Goal: Task Accomplishment & Management: Complete application form

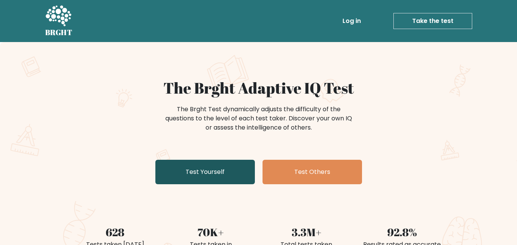
click at [214, 172] on link "Test Yourself" at bounding box center [204, 172] width 99 height 24
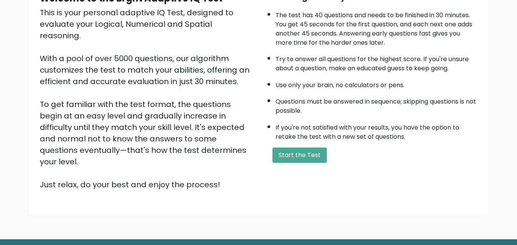
scroll to position [87, 0]
click at [322, 159] on button "Start the Test" at bounding box center [299, 155] width 54 height 15
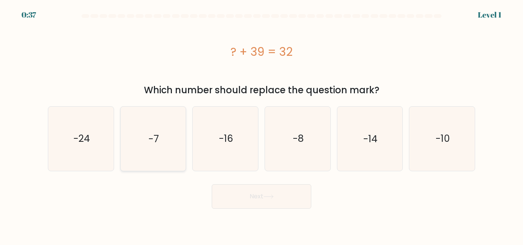
click at [164, 137] on icon "-7" at bounding box center [153, 139] width 64 height 64
click at [261, 125] on input "b. -7" at bounding box center [261, 124] width 0 height 2
radio input "true"
click at [251, 197] on button "Next" at bounding box center [261, 196] width 99 height 24
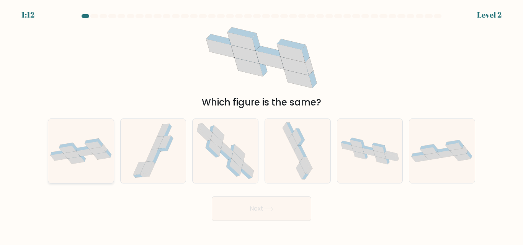
click at [58, 145] on icon at bounding box center [80, 151] width 65 height 26
click at [261, 125] on input "a." at bounding box center [261, 124] width 0 height 2
radio input "true"
click at [241, 201] on button "Next" at bounding box center [261, 209] width 99 height 24
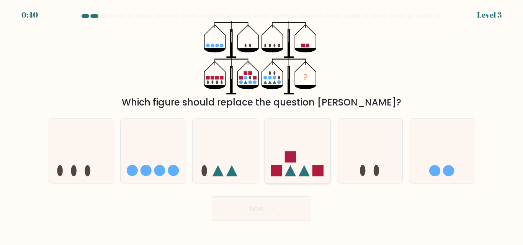
click at [276, 175] on rect at bounding box center [276, 170] width 11 height 11
click at [262, 125] on input "d." at bounding box center [261, 124] width 0 height 2
radio input "true"
click at [261, 210] on button "Next" at bounding box center [261, 209] width 99 height 24
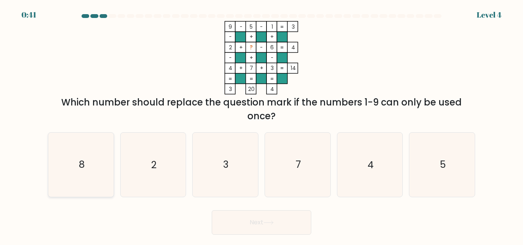
click at [78, 187] on icon "8" at bounding box center [81, 165] width 64 height 64
click at [261, 125] on input "a. 8" at bounding box center [261, 124] width 0 height 2
radio input "true"
click at [267, 237] on body "0:39 Level 4" at bounding box center [261, 122] width 523 height 245
click at [268, 226] on button "Next" at bounding box center [261, 222] width 99 height 24
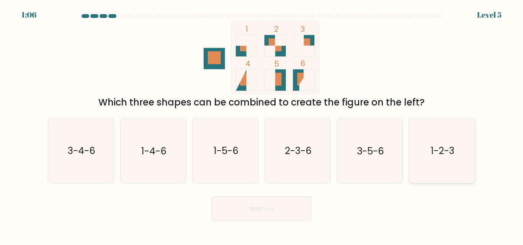
click at [438, 157] on text "1-2-3" at bounding box center [442, 151] width 24 height 13
click at [262, 125] on input "f. 1-2-3" at bounding box center [261, 124] width 0 height 2
radio input "true"
click at [247, 212] on button "Next" at bounding box center [261, 209] width 99 height 24
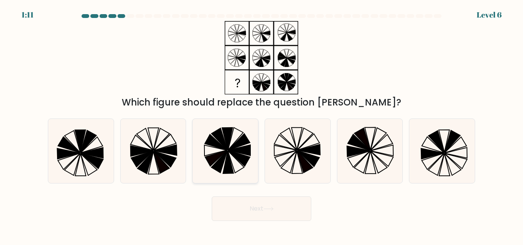
click at [223, 148] on icon at bounding box center [216, 143] width 22 height 16
click at [261, 125] on input "c." at bounding box center [261, 124] width 0 height 2
radio input "true"
click at [298, 136] on icon at bounding box center [297, 151] width 64 height 64
click at [262, 125] on input "d." at bounding box center [261, 124] width 0 height 2
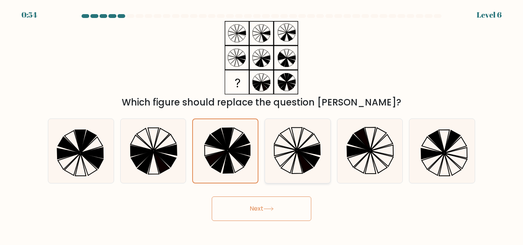
radio input "true"
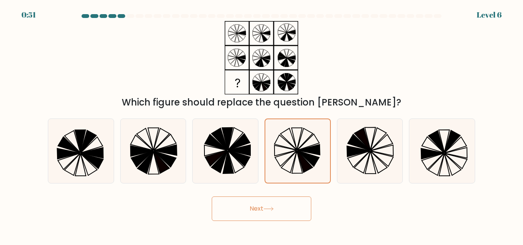
drag, startPoint x: 256, startPoint y: 197, endPoint x: 252, endPoint y: 204, distance: 7.9
click at [252, 204] on button "Next" at bounding box center [261, 209] width 99 height 24
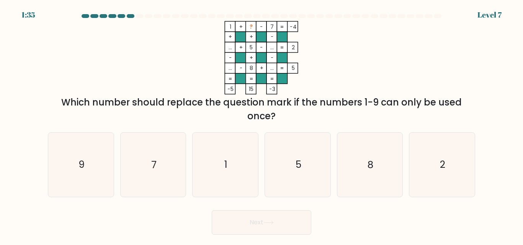
click at [252, 204] on form at bounding box center [261, 124] width 523 height 221
click at [426, 178] on icon "2" at bounding box center [442, 165] width 64 height 64
click at [262, 125] on input "f. 2" at bounding box center [261, 124] width 0 height 2
radio input "true"
click at [250, 225] on button "Next" at bounding box center [261, 222] width 99 height 24
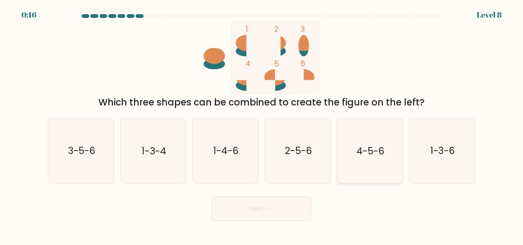
click at [388, 150] on icon "4-5-6" at bounding box center [369, 151] width 64 height 64
click at [262, 125] on input "e. 4-5-6" at bounding box center [261, 124] width 0 height 2
radio input "true"
click at [267, 216] on button "Next" at bounding box center [261, 209] width 99 height 24
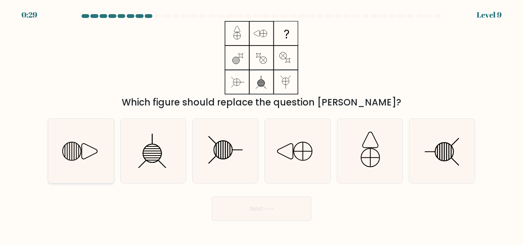
click at [83, 148] on icon at bounding box center [81, 151] width 64 height 64
click at [261, 125] on input "a." at bounding box center [261, 124] width 0 height 2
radio input "true"
click at [248, 213] on button "Next" at bounding box center [261, 209] width 99 height 24
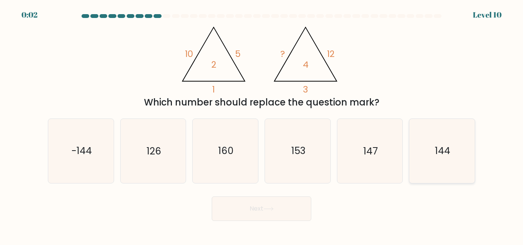
click at [422, 150] on icon "144" at bounding box center [442, 151] width 64 height 64
click at [262, 125] on input "f. 144" at bounding box center [261, 124] width 0 height 2
radio input "true"
click at [230, 214] on button "Next" at bounding box center [261, 209] width 99 height 24
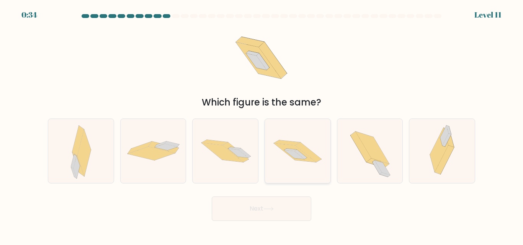
click at [281, 147] on icon at bounding box center [295, 152] width 42 height 19
click at [262, 125] on input "d." at bounding box center [261, 124] width 0 height 2
radio input "true"
click at [259, 208] on button "Next" at bounding box center [261, 209] width 99 height 24
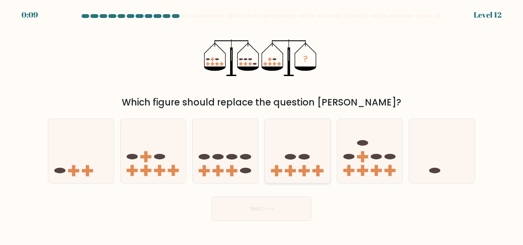
click at [285, 160] on icon at bounding box center [297, 151] width 65 height 54
click at [262, 125] on input "d." at bounding box center [261, 124] width 0 height 2
radio input "true"
click at [263, 211] on button "Next" at bounding box center [261, 209] width 99 height 24
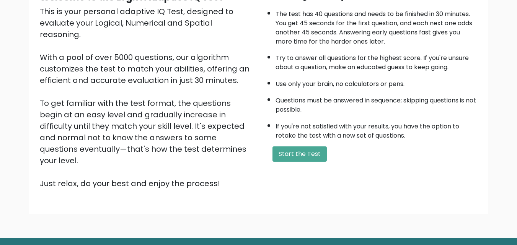
scroll to position [88, 0]
click at [301, 151] on button "Start the Test" at bounding box center [299, 154] width 54 height 15
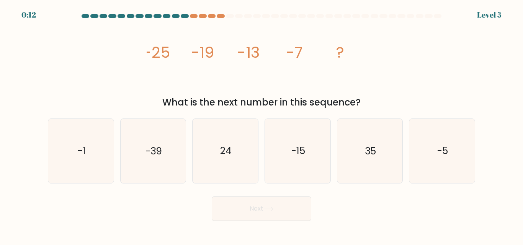
drag, startPoint x: 522, startPoint y: 77, endPoint x: 508, endPoint y: 40, distance: 39.7
click at [508, 40] on form at bounding box center [261, 117] width 523 height 207
